Goal: Transaction & Acquisition: Purchase product/service

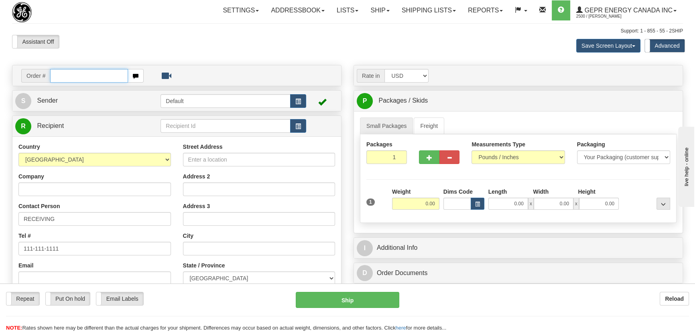
paste input "86707726"
type input "86707726"
click at [137, 45] on body "Training Course Close Toggle navigation Settings Shipping Preferences New Recip…" at bounding box center [347, 166] width 695 height 332
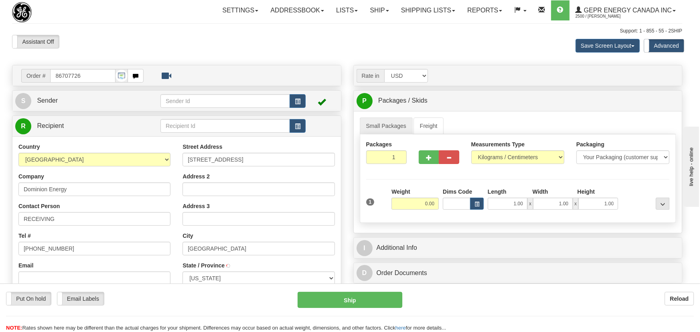
type input "PHILADELPHIA"
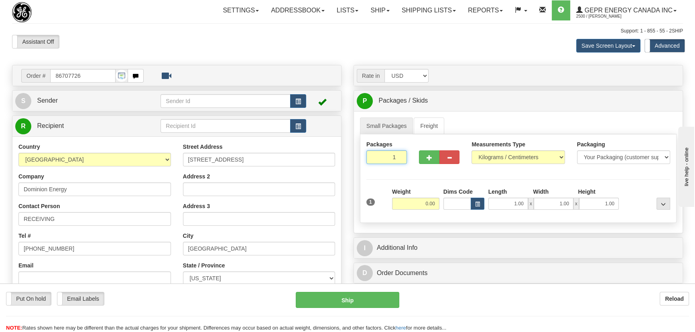
drag, startPoint x: 391, startPoint y: 160, endPoint x: 444, endPoint y: 197, distance: 63.8
click at [417, 174] on div "Packages 1 1 Measurements Type" at bounding box center [518, 178] width 317 height 89
type input "4"
click at [544, 157] on div "Packages 4 1 Measurements Type" at bounding box center [518, 178] width 317 height 89
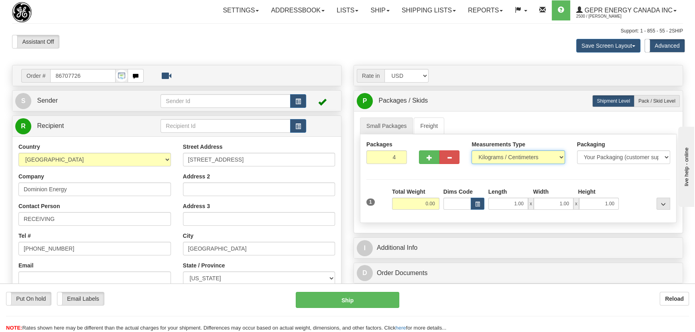
select select "0"
click at [471, 150] on select "Pounds / Inches Kilograms / Centimeters" at bounding box center [517, 157] width 93 height 14
drag, startPoint x: 415, startPoint y: 210, endPoint x: 485, endPoint y: 219, distance: 71.2
click at [485, 219] on div "Packages 4 1 Measurements Type" at bounding box center [518, 178] width 317 height 89
type input "96.00"
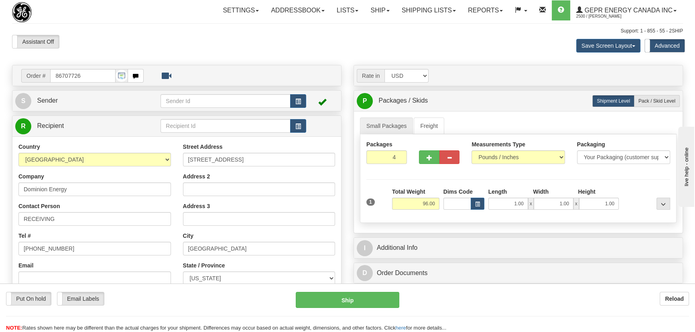
click at [637, 189] on div at bounding box center [646, 199] width 51 height 22
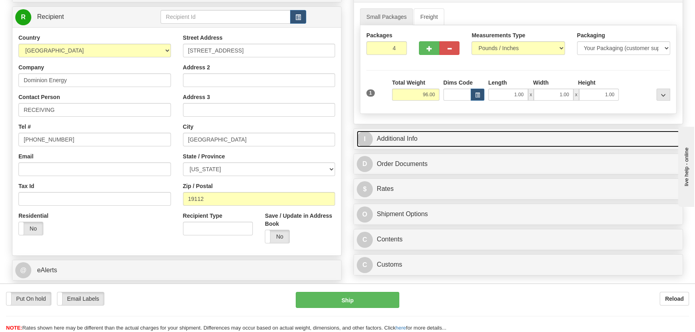
click at [532, 136] on link "I Additional Info" at bounding box center [518, 139] width 323 height 16
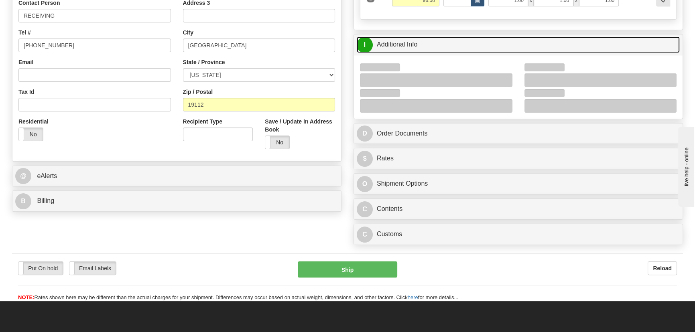
scroll to position [219, 0]
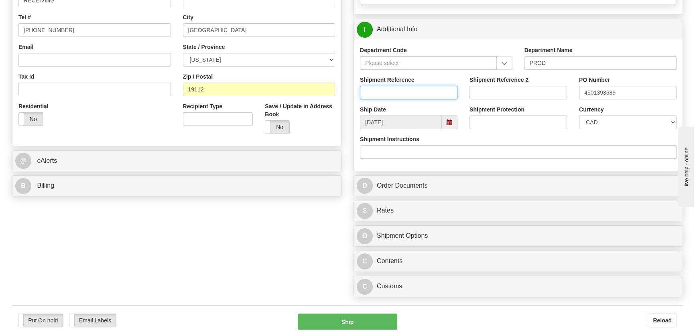
click at [429, 86] on input "Shipment Reference" at bounding box center [408, 93] width 97 height 14
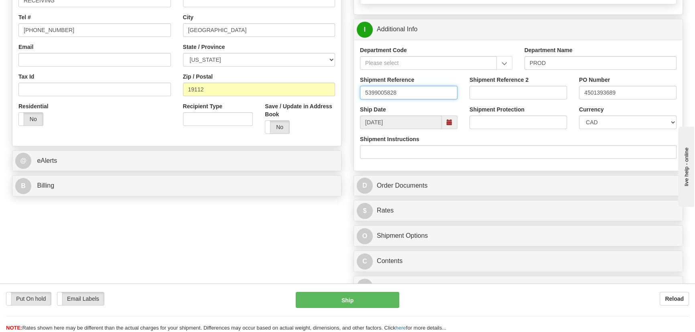
type input "5399005828"
click at [599, 120] on select "CAD USD EUR ZAR RON ANG ARN AUD AUS AWG BBD BFR BGN BHD BMD BND BRC BRL CHP CKZ…" at bounding box center [627, 123] width 97 height 14
select select "1"
click at [579, 116] on select "CAD USD EUR ZAR RON ANG ARN AUD AUS AWG BBD BFR BGN BHD BMD BND BRC BRL CHP CKZ…" at bounding box center [627, 123] width 97 height 14
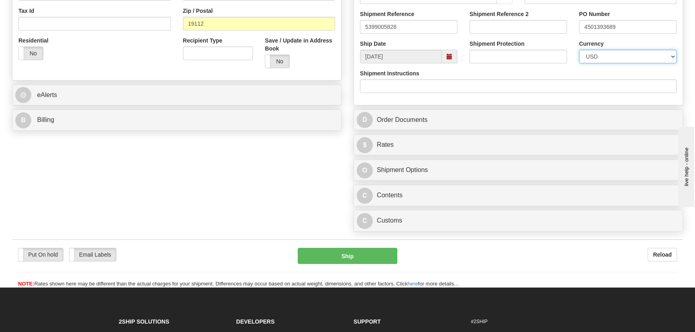
scroll to position [365, 0]
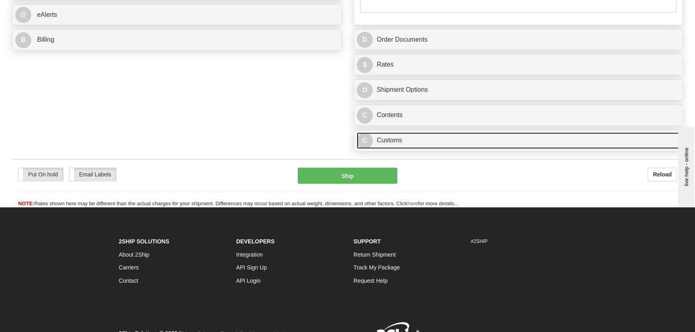
click at [446, 140] on link "C Customs" at bounding box center [518, 140] width 323 height 16
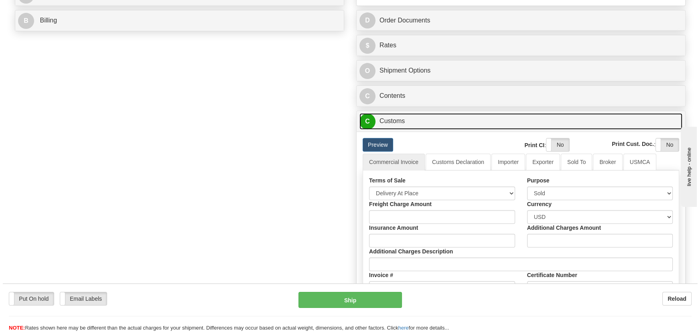
scroll to position [437, 0]
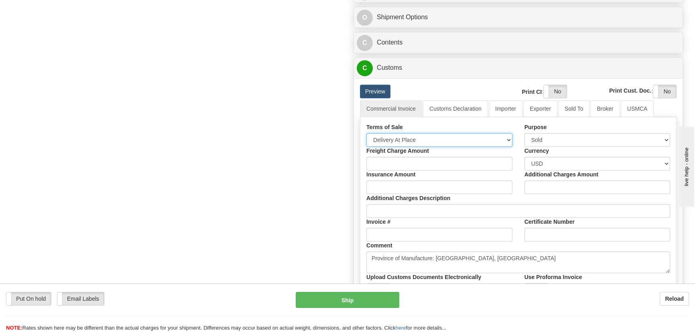
click at [427, 139] on select "Free Carrier Free On Board Ex Works Delivered Duty Unpaid Delivered Duty Paid C…" at bounding box center [439, 140] width 146 height 14
select select "7"
click at [366, 133] on select "Free Carrier Free On Board Ex Works Delivered Duty Unpaid Delivered Duty Paid C…" at bounding box center [439, 140] width 146 height 14
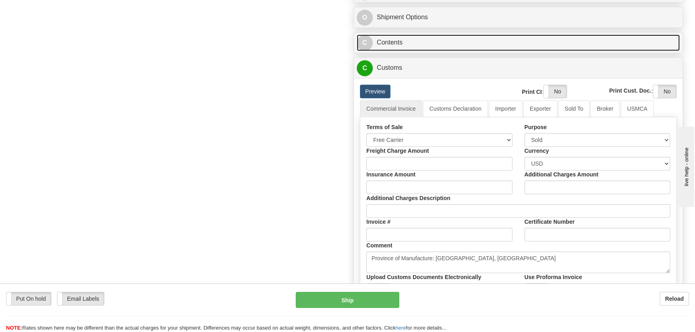
click at [626, 39] on link "C Contents" at bounding box center [518, 42] width 323 height 16
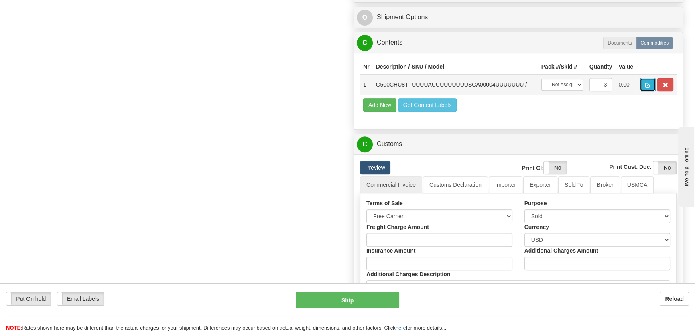
click at [644, 83] on button "button" at bounding box center [647, 85] width 16 height 14
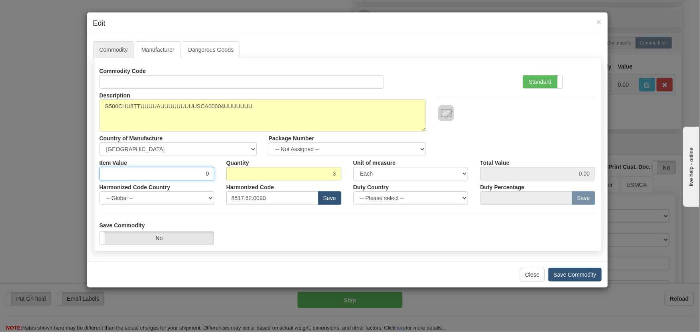
drag, startPoint x: 205, startPoint y: 172, endPoint x: 224, endPoint y: 178, distance: 19.3
click at [224, 178] on div "Item Value 0 Quantity 3 Unit of measure 3 Thousand Square Inches Adjustments 56…" at bounding box center [347, 168] width 508 height 24
paste input "11.184,98"
type input "11184.98"
type input "33554.94"
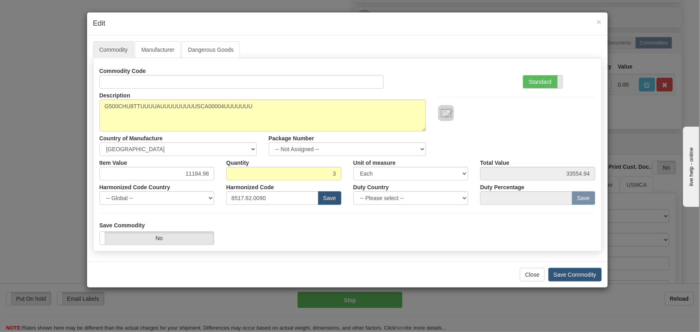
click at [559, 83] on span at bounding box center [562, 81] width 10 height 13
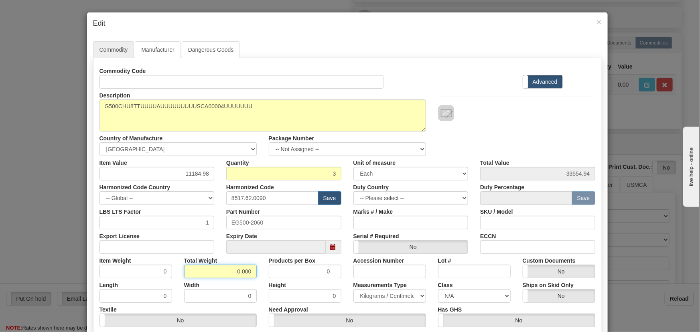
drag, startPoint x: 233, startPoint y: 270, endPoint x: 285, endPoint y: 267, distance: 51.8
click at [269, 271] on div "Item Weight 0 Total Weight 0.000 Products per Box 0 Accession Number Lot # Cust…" at bounding box center [347, 266] width 508 height 24
type input "3"
type input "1.0000"
click at [505, 128] on div "Description G500CHU8TTUUUUAUUUUUUUUUSCA00004UUUUUUU Country of Manufacture -- U…" at bounding box center [347, 122] width 508 height 67
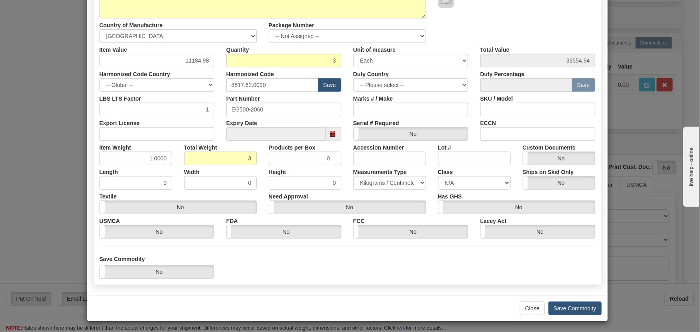
scroll to position [114, 0]
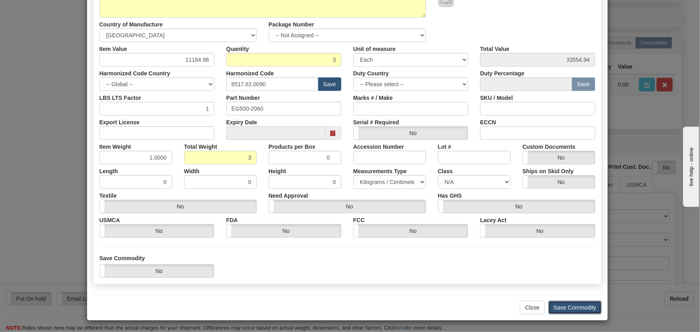
click at [580, 303] on button "Save Commodity" at bounding box center [574, 308] width 53 height 14
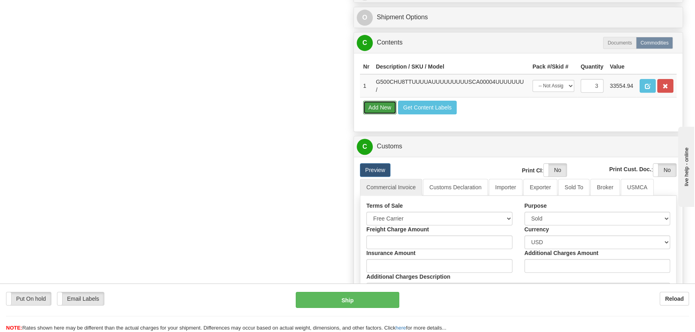
click at [374, 110] on button "Add New" at bounding box center [379, 108] width 33 height 14
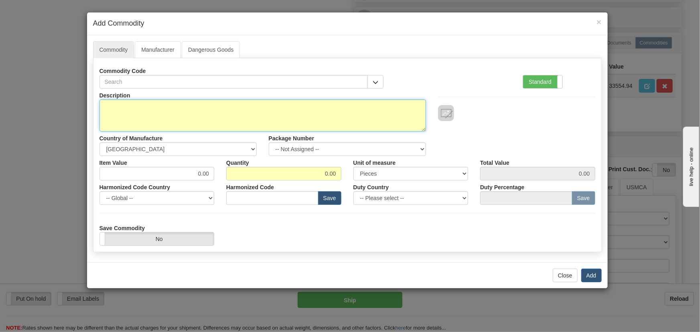
click at [139, 114] on textarea "Description" at bounding box center [262, 115] width 327 height 32
paste textarea "E977-0556/036"
type textarea "E977-0556/036"
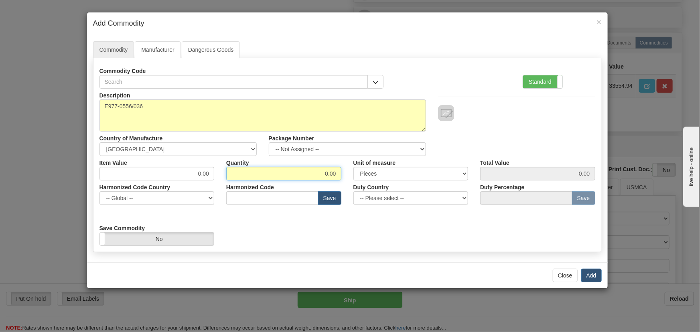
drag, startPoint x: 315, startPoint y: 174, endPoint x: 355, endPoint y: 179, distance: 40.5
click at [355, 179] on div "Item Value 0.00 Quantity 0.00 Unit of measure 3 Thousand Square Inches Adjustme…" at bounding box center [347, 168] width 508 height 24
type input "6"
click at [546, 87] on label "Standard" at bounding box center [542, 81] width 39 height 13
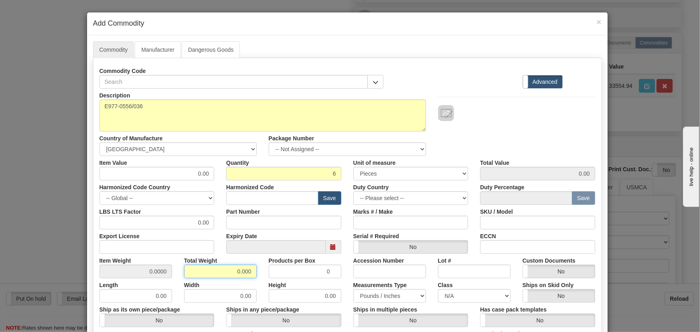
drag, startPoint x: 231, startPoint y: 271, endPoint x: 262, endPoint y: 283, distance: 32.3
click at [262, 283] on div "Description E977-0556/036 Country of Manufacture -- Unknown -- AFGHANISTAN ALAN…" at bounding box center [347, 265] width 496 height 353
type input "6"
type input "1.0000"
click at [258, 282] on div "Width 0.00" at bounding box center [220, 290] width 85 height 24
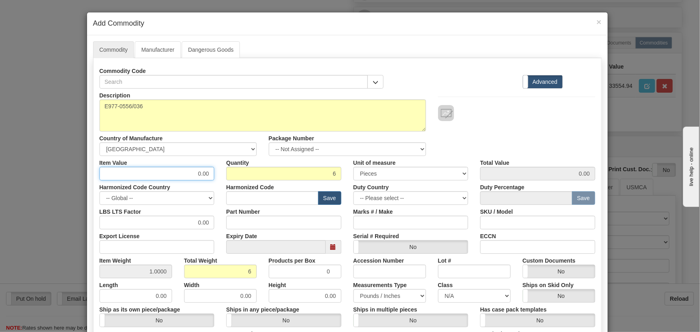
drag, startPoint x: 195, startPoint y: 177, endPoint x: 214, endPoint y: 185, distance: 20.5
click at [213, 182] on div "Description E977-0556/036 Country of Manufacture -- Unknown -- AFGHANISTAN ALAN…" at bounding box center [347, 265] width 496 height 353
paste input "42,1"
type input "42.10"
type input "252.60"
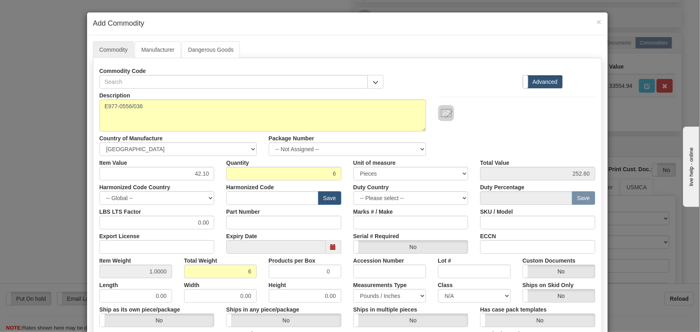
click at [481, 83] on div "Commodity Code Standard Advanced" at bounding box center [347, 76] width 508 height 24
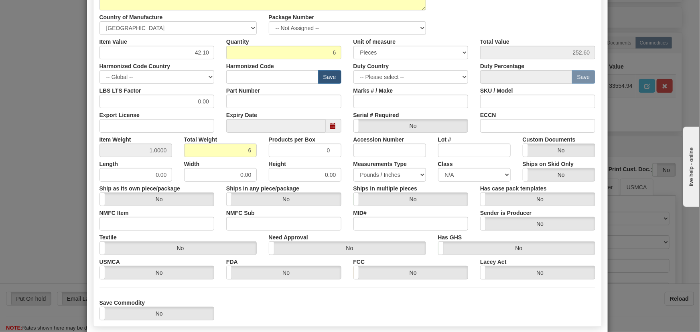
scroll to position [146, 0]
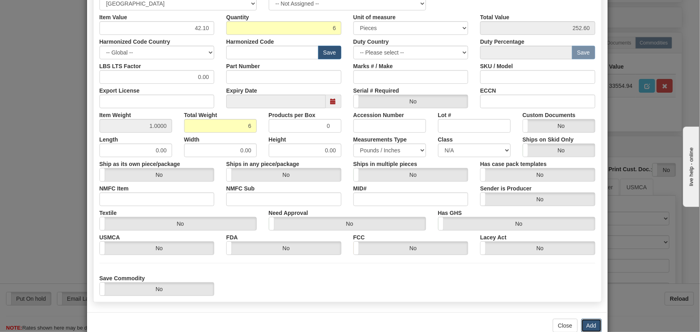
click at [587, 324] on button "Add" at bounding box center [591, 326] width 20 height 14
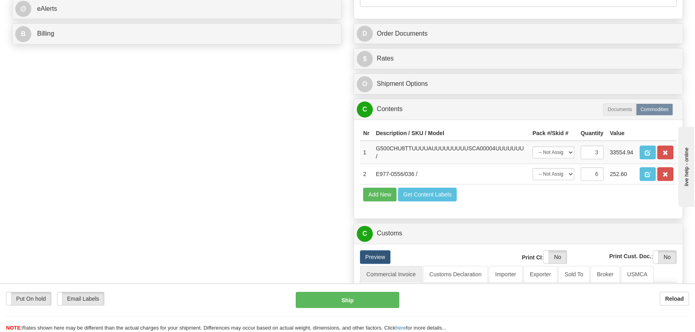
scroll to position [365, 0]
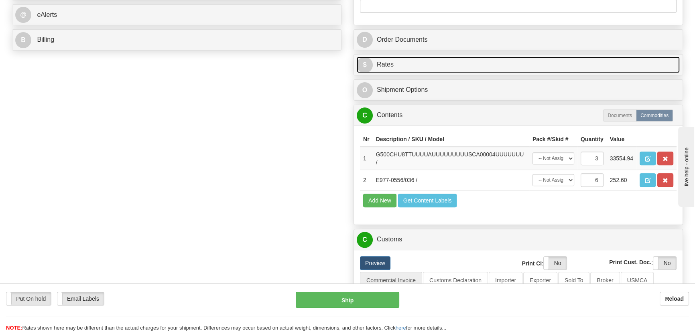
click at [554, 62] on link "$ Rates" at bounding box center [518, 65] width 323 height 16
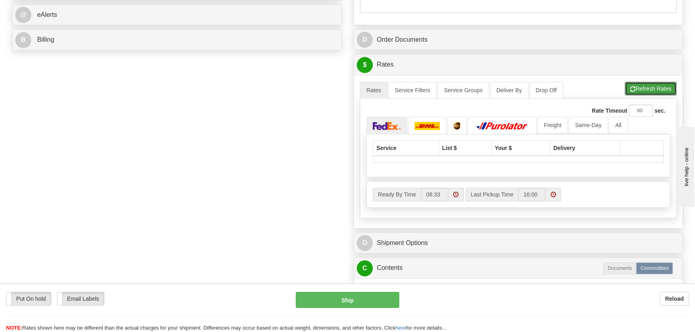
drag, startPoint x: 649, startPoint y: 89, endPoint x: 649, endPoint y: 95, distance: 6.4
click at [649, 89] on button "Refresh Rates" at bounding box center [651, 89] width 52 height 14
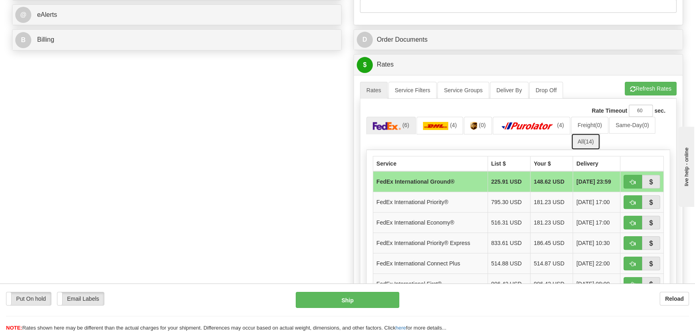
click at [585, 140] on span "(14)" at bounding box center [589, 141] width 10 height 6
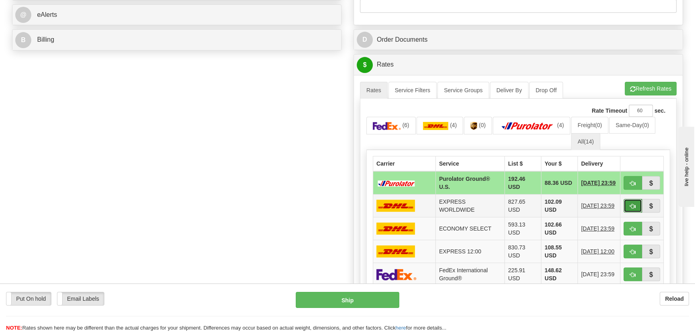
click at [632, 206] on span "button" at bounding box center [633, 206] width 6 height 5
type input "P"
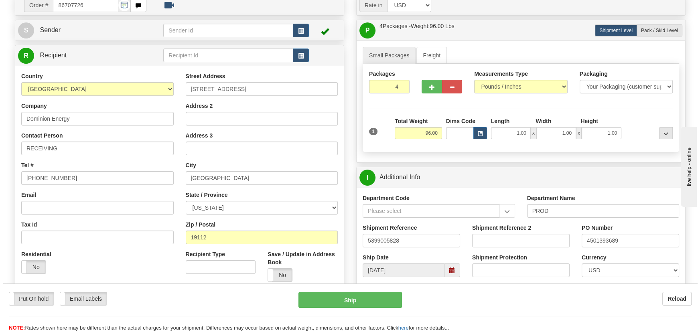
scroll to position [0, 0]
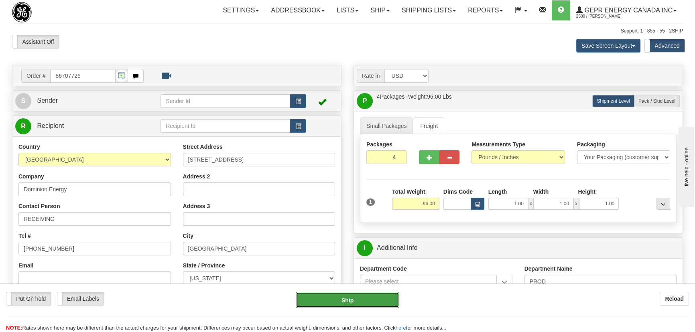
click at [348, 300] on button "Ship" at bounding box center [348, 300] width 104 height 16
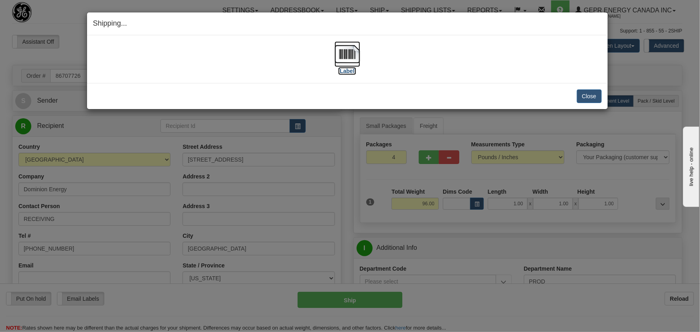
click at [339, 58] on img at bounding box center [348, 54] width 26 height 26
click at [586, 96] on button "Close" at bounding box center [589, 96] width 25 height 14
